Goal: Information Seeking & Learning: Learn about a topic

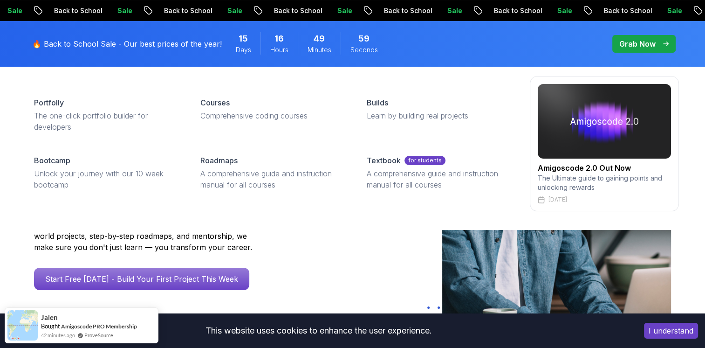
scroll to position [37, 0]
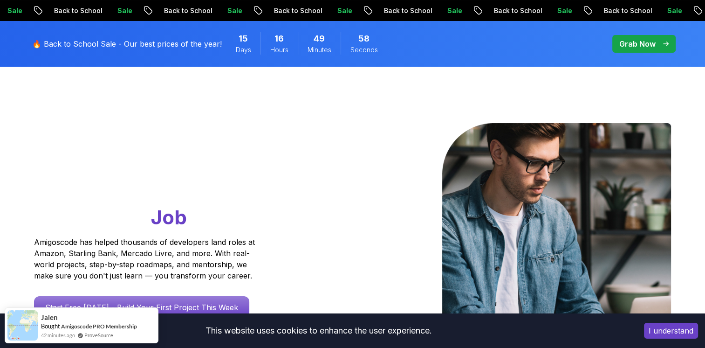
click at [0, 0] on div at bounding box center [0, 0] width 0 height 0
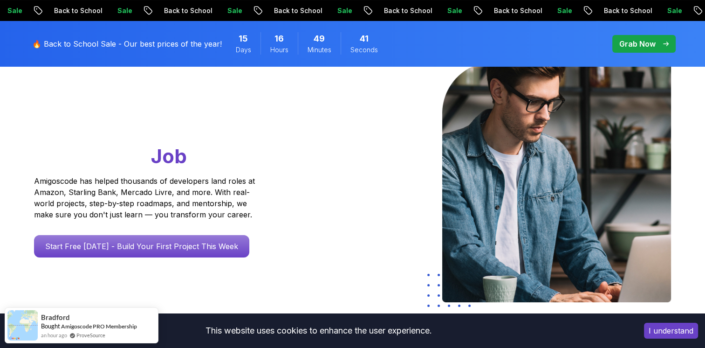
scroll to position [0, 0]
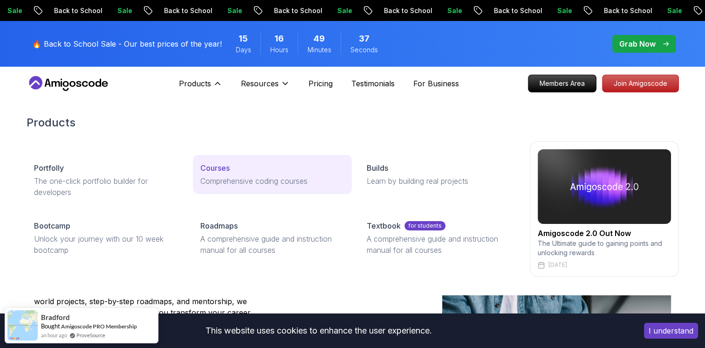
click at [223, 168] on p "Courses" at bounding box center [214, 167] width 29 height 11
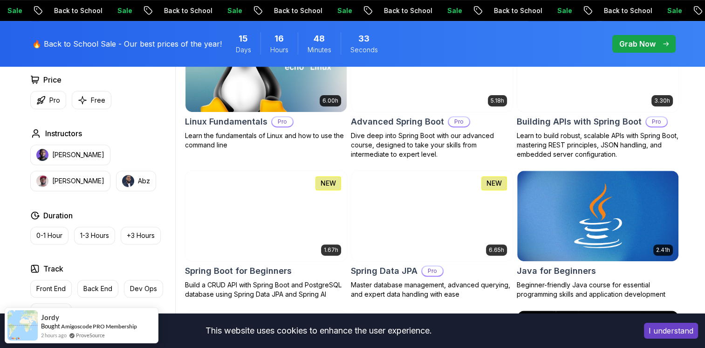
scroll to position [339, 0]
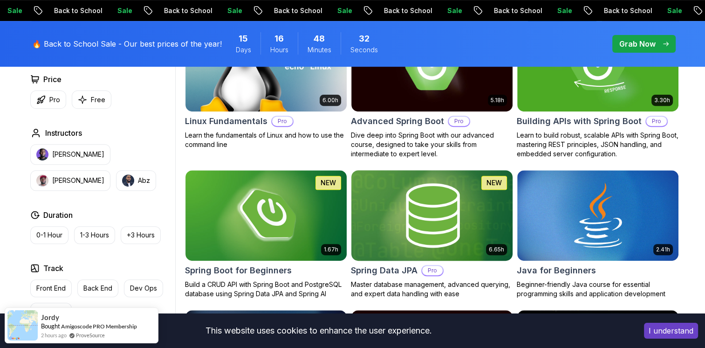
click at [456, 246] on img at bounding box center [431, 215] width 169 height 95
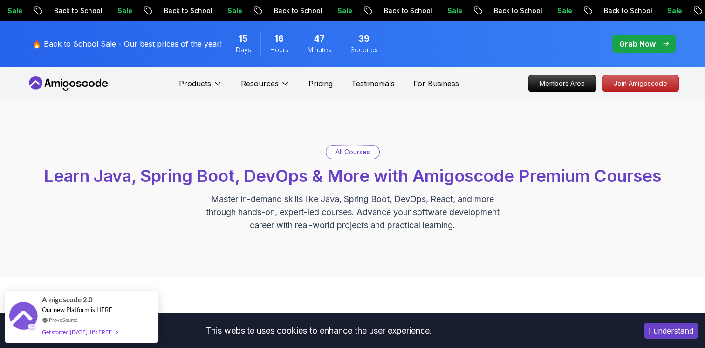
click at [342, 154] on p "All Courses" at bounding box center [353, 151] width 34 height 9
click at [282, 257] on div "All Courses Learn Java, Spring Boot, DevOps & More with Amigoscode Premium Cour…" at bounding box center [352, 188] width 705 height 176
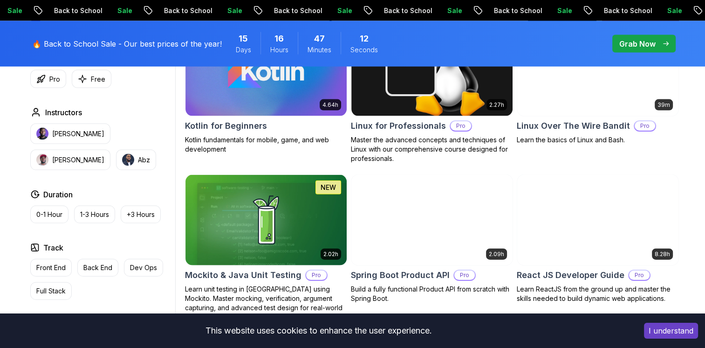
scroll to position [233, 0]
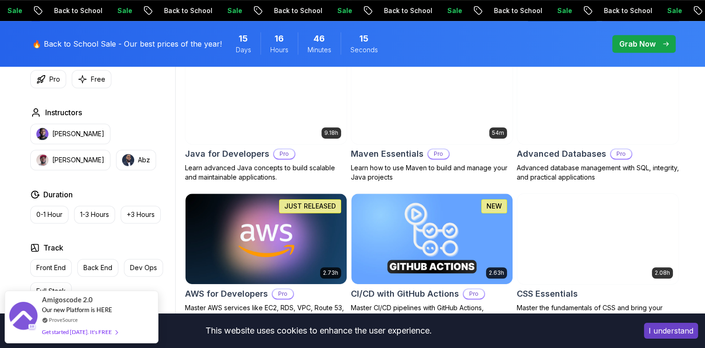
scroll to position [671, 0]
